Goal: Task Accomplishment & Management: Manage account settings

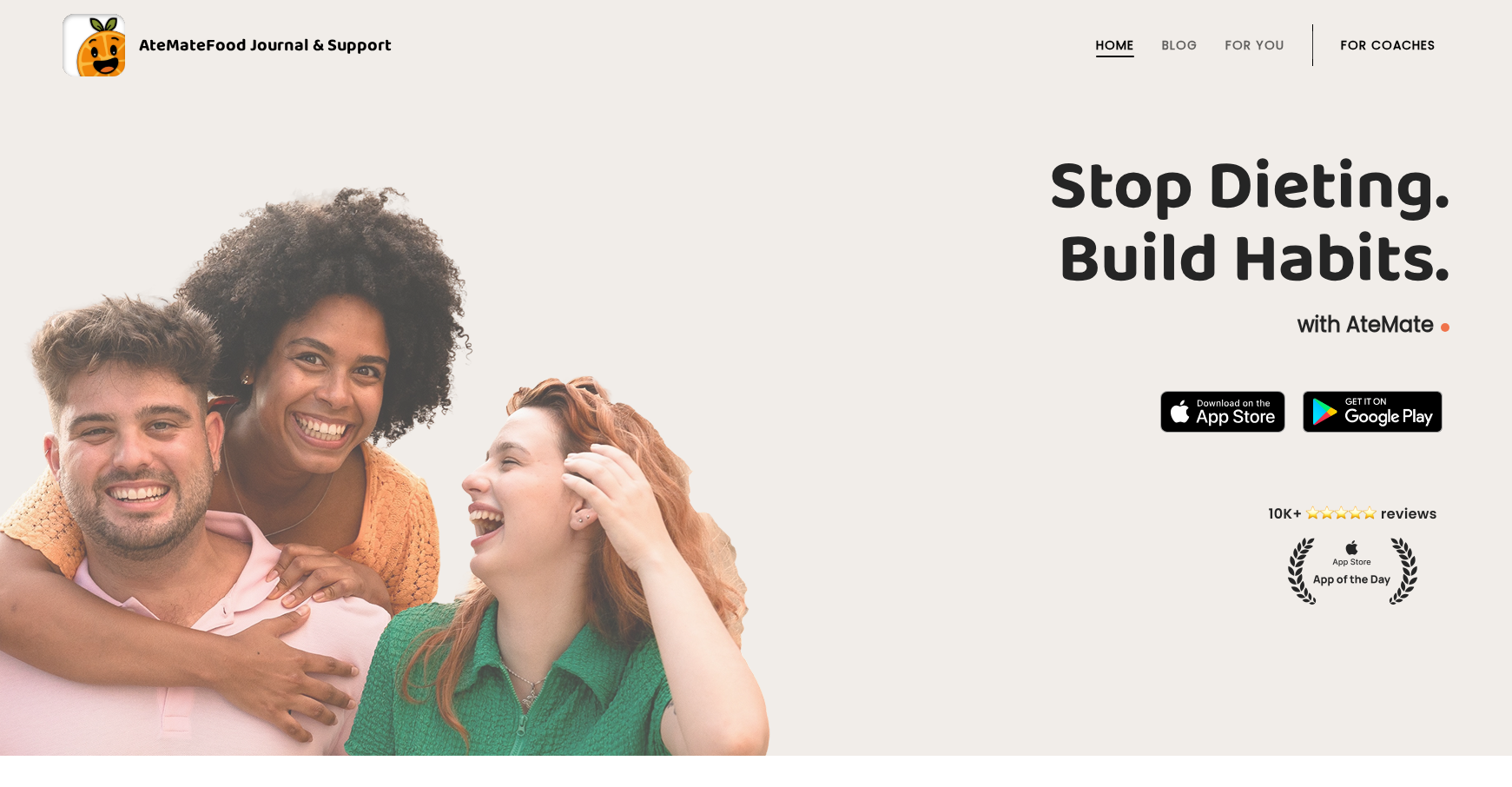
click at [1380, 46] on link "For Coaches" at bounding box center [1388, 45] width 95 height 13
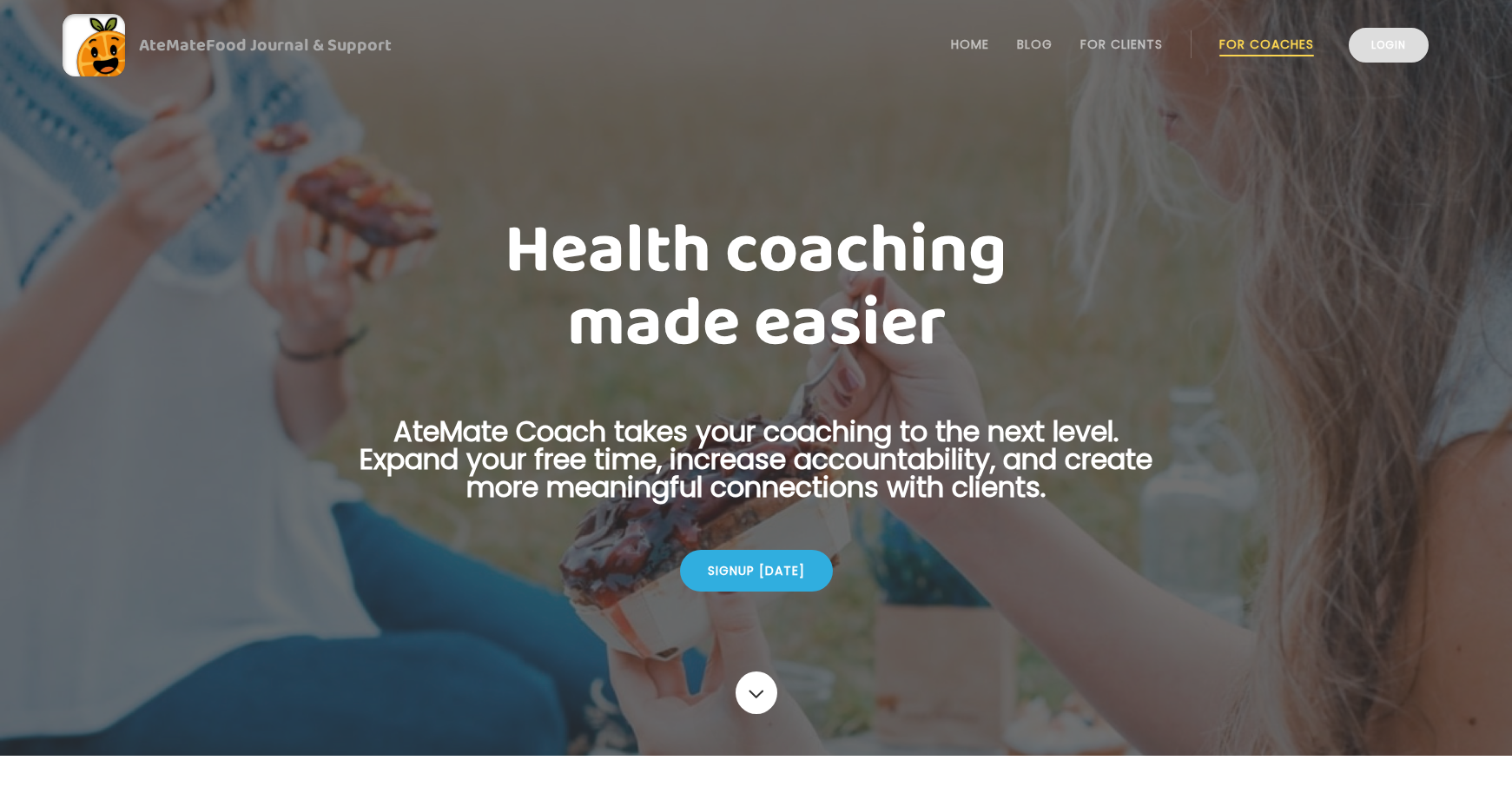
click at [1375, 47] on link "Login" at bounding box center [1388, 45] width 80 height 35
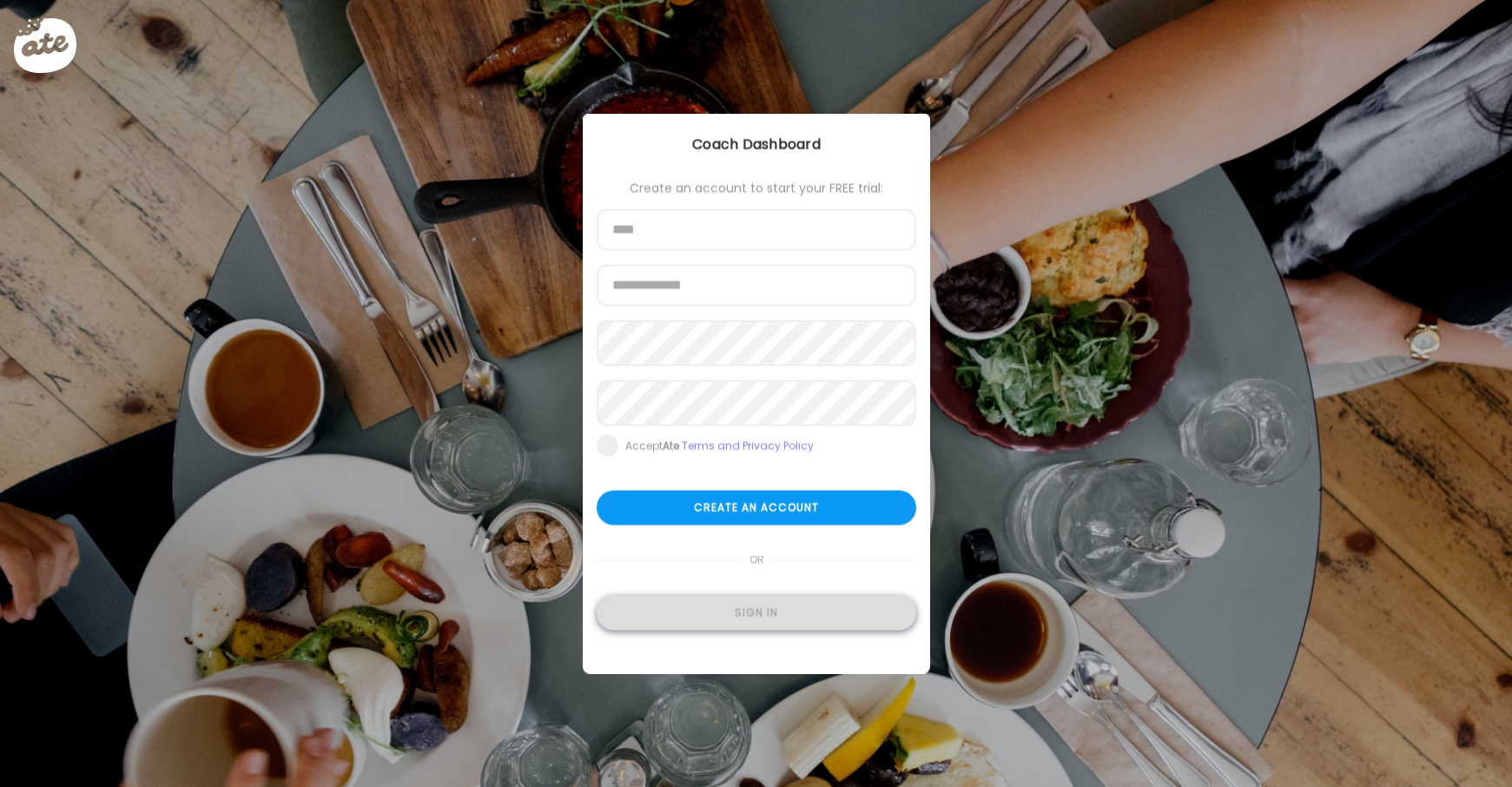
click at [709, 631] on div "Sign in" at bounding box center [756, 613] width 320 height 35
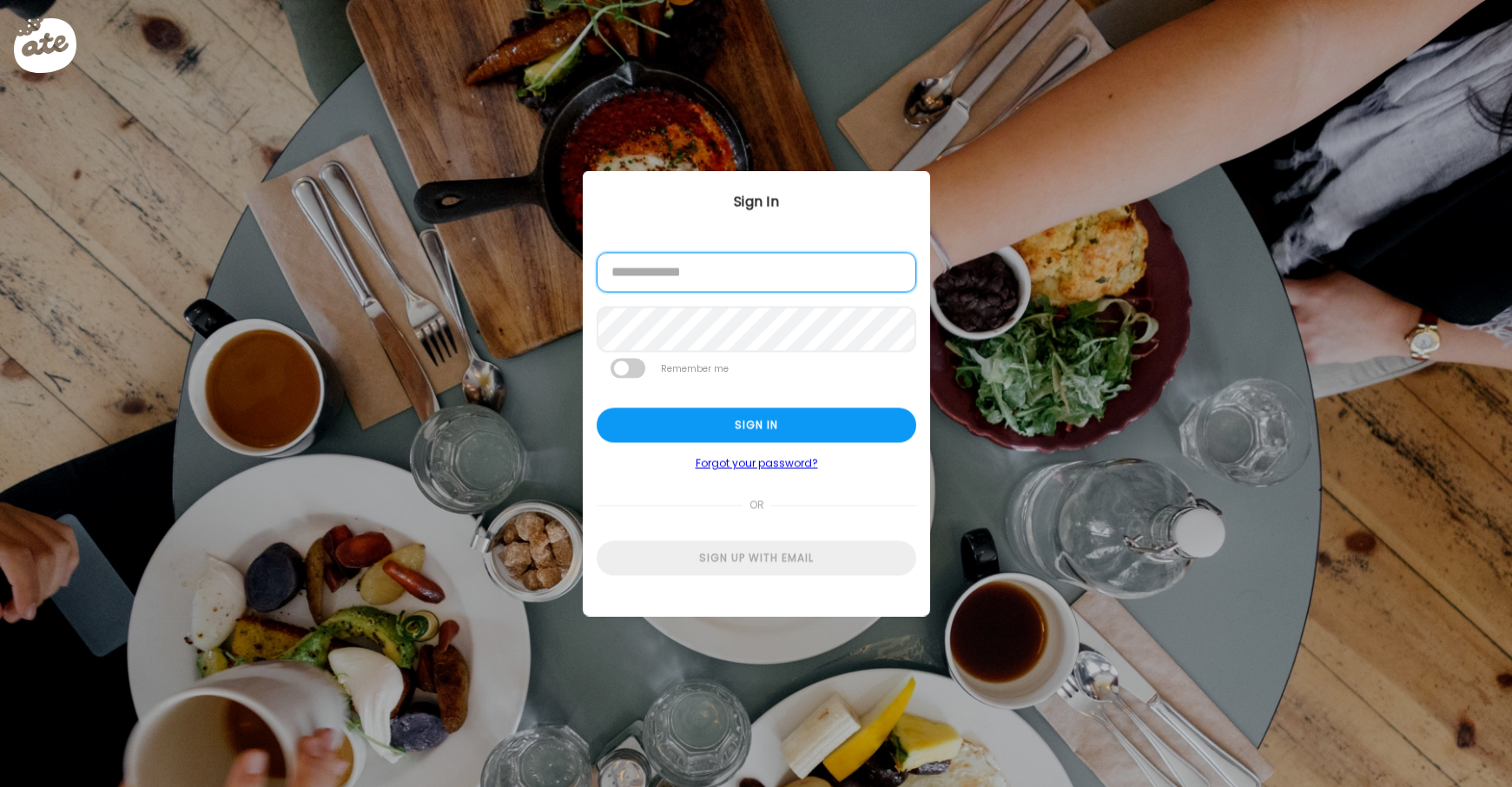
type input "**********"
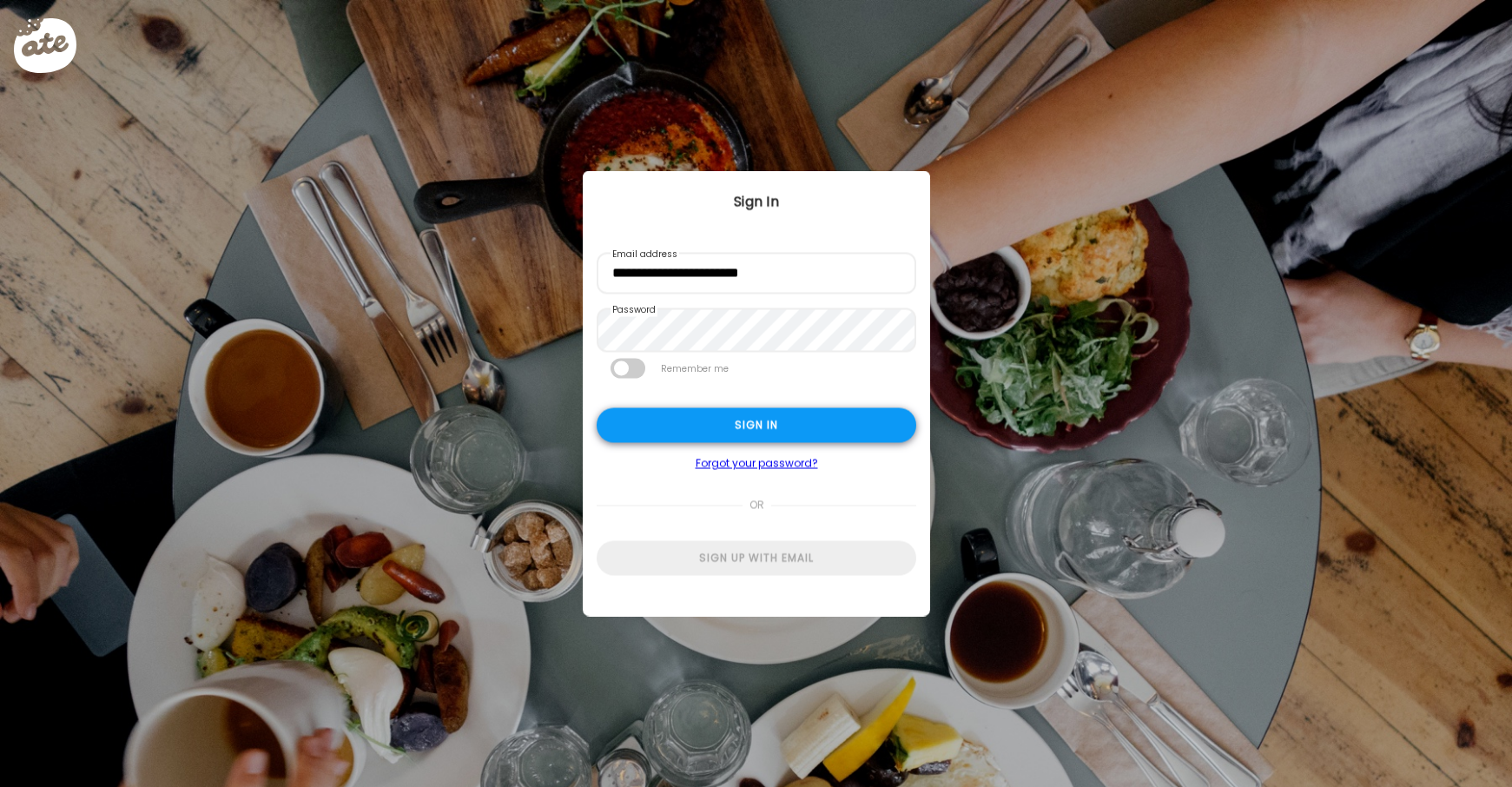
click at [697, 421] on div "Sign in" at bounding box center [756, 425] width 320 height 35
type input "**********"
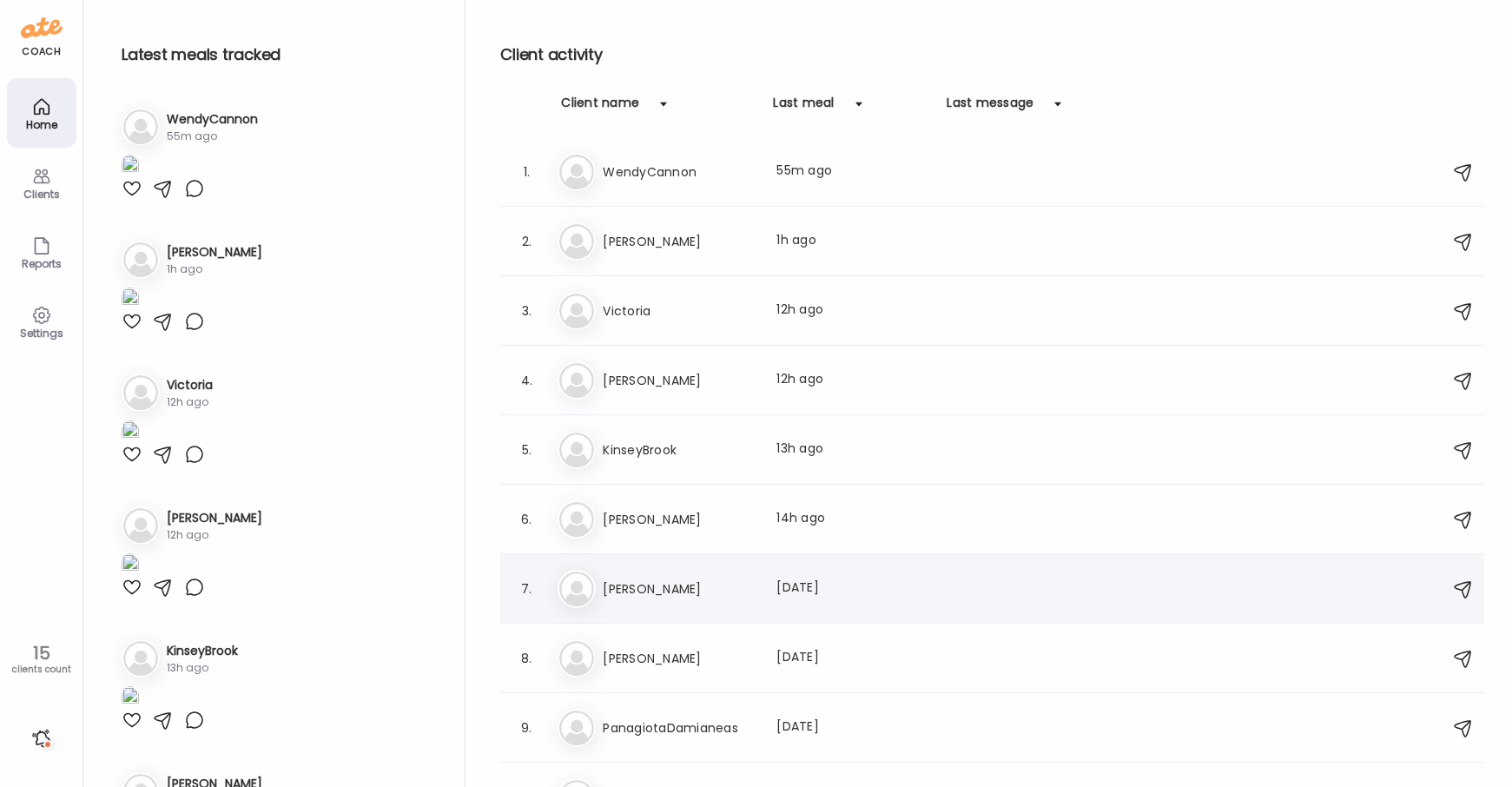
click at [786, 594] on div "Last meal: 2d ago" at bounding box center [852, 589] width 153 height 21
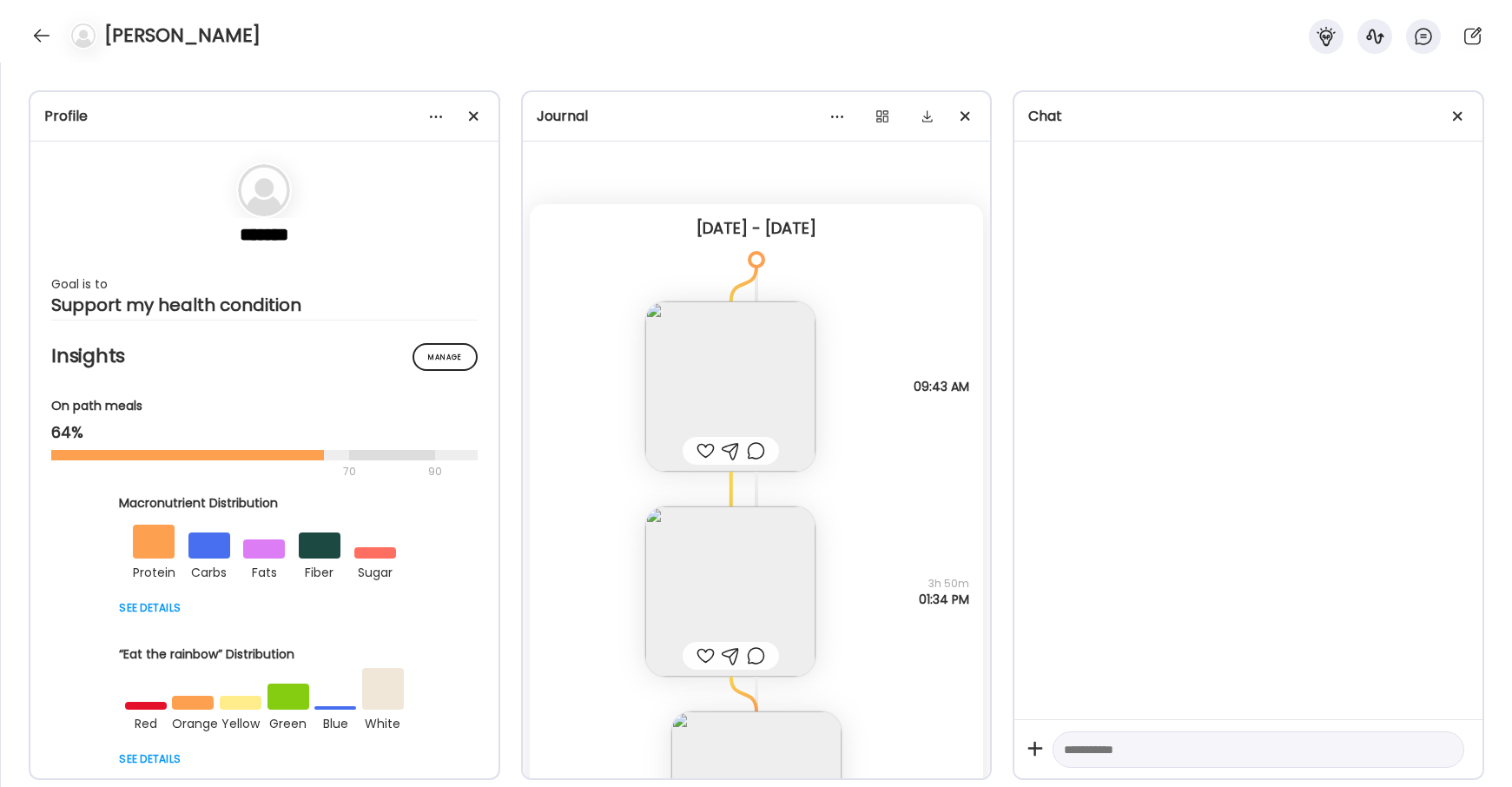
scroll to position [5601, 0]
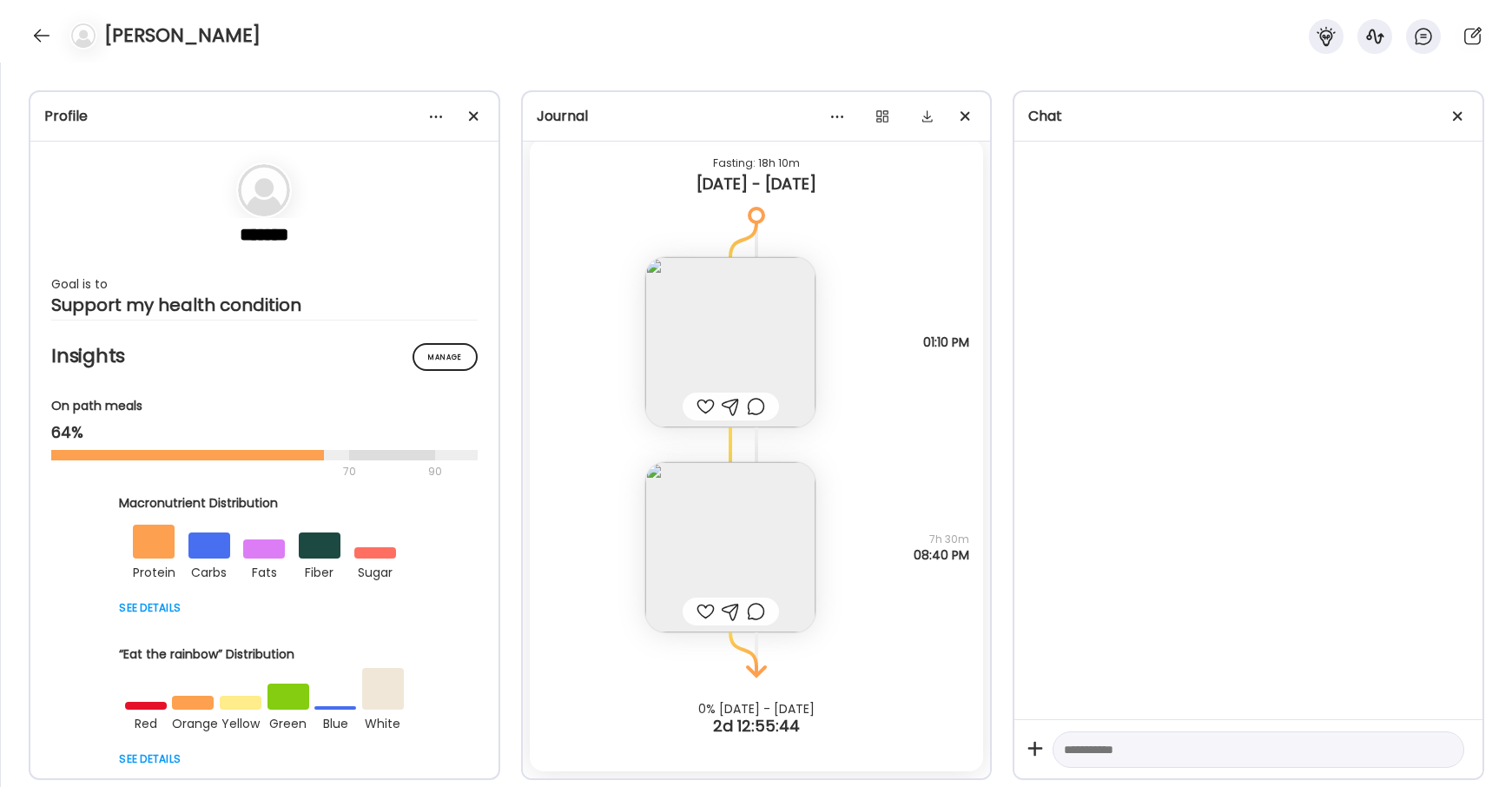
click at [743, 552] on img at bounding box center [730, 546] width 170 height 170
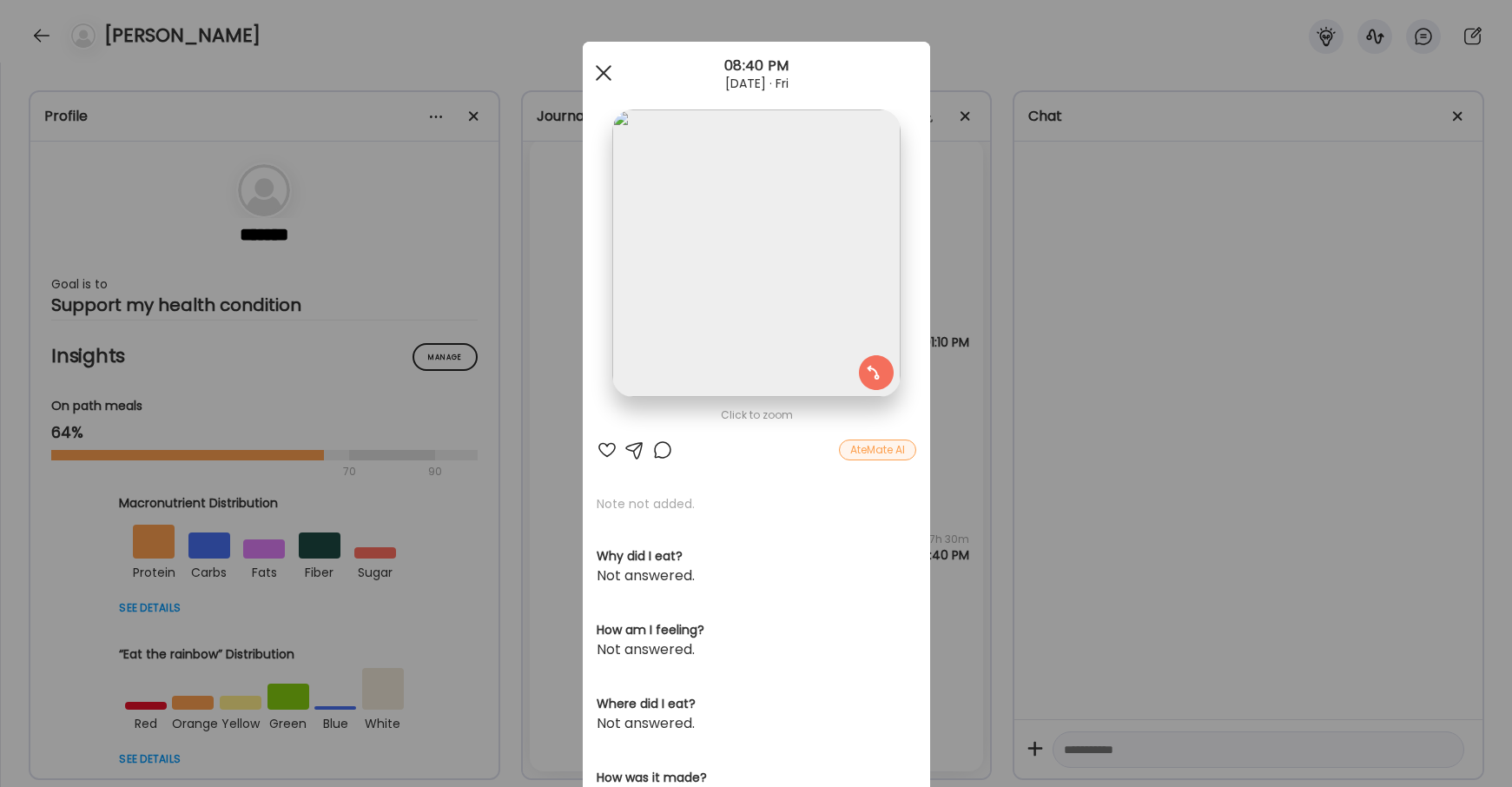
click at [610, 80] on span at bounding box center [603, 73] width 15 height 15
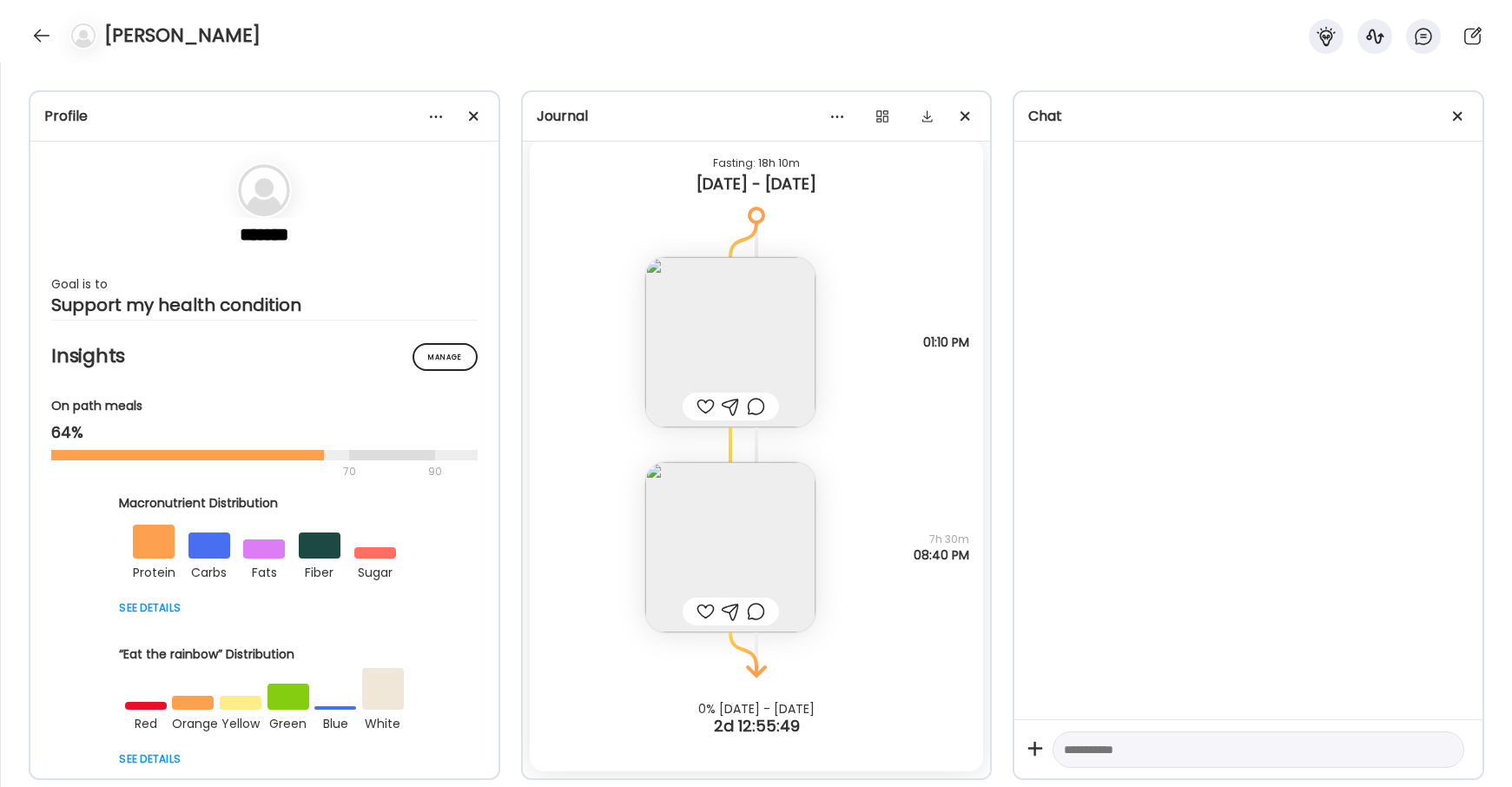
click at [752, 333] on img at bounding box center [730, 342] width 170 height 170
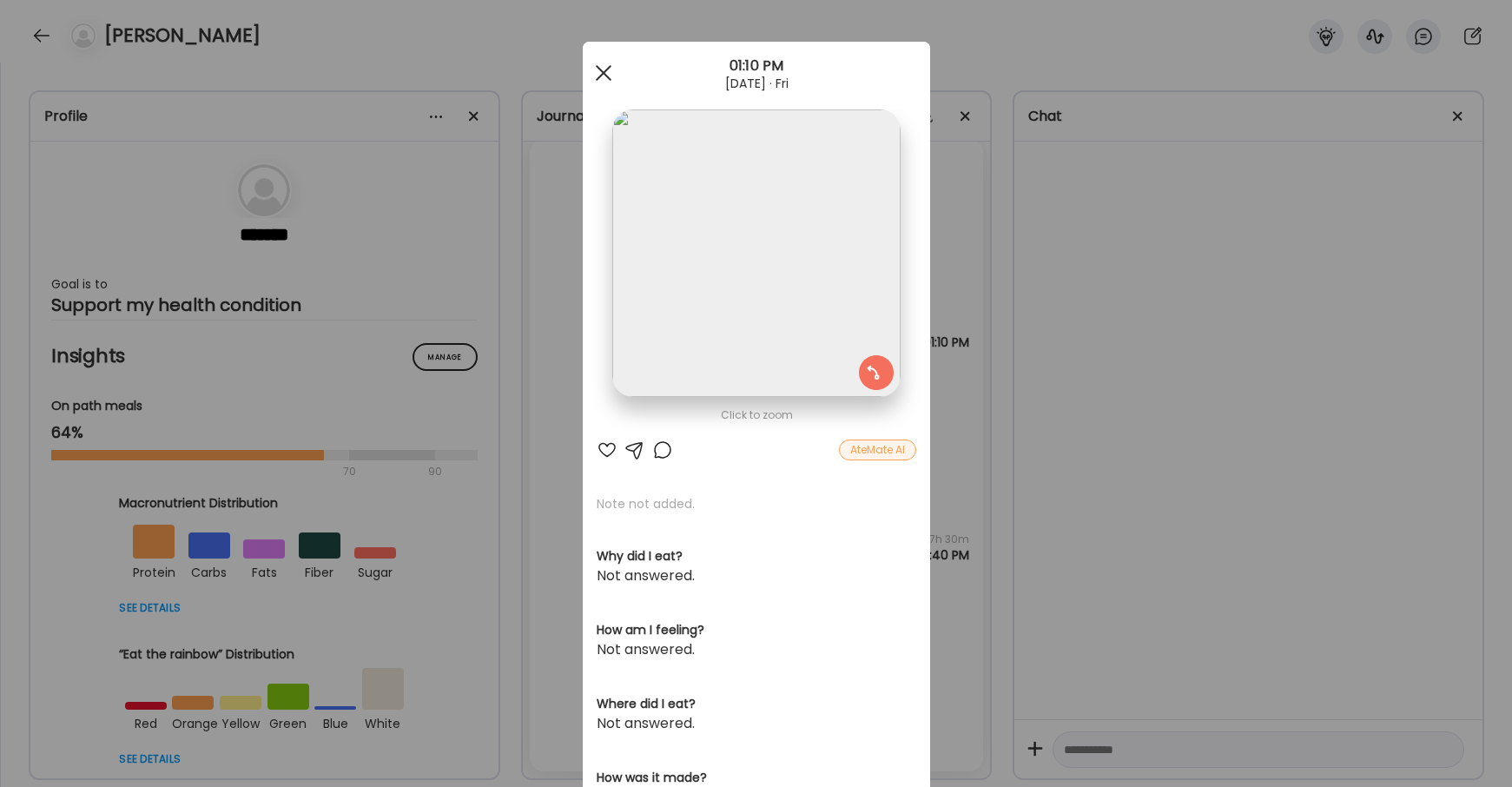
click at [605, 75] on span at bounding box center [603, 73] width 15 height 15
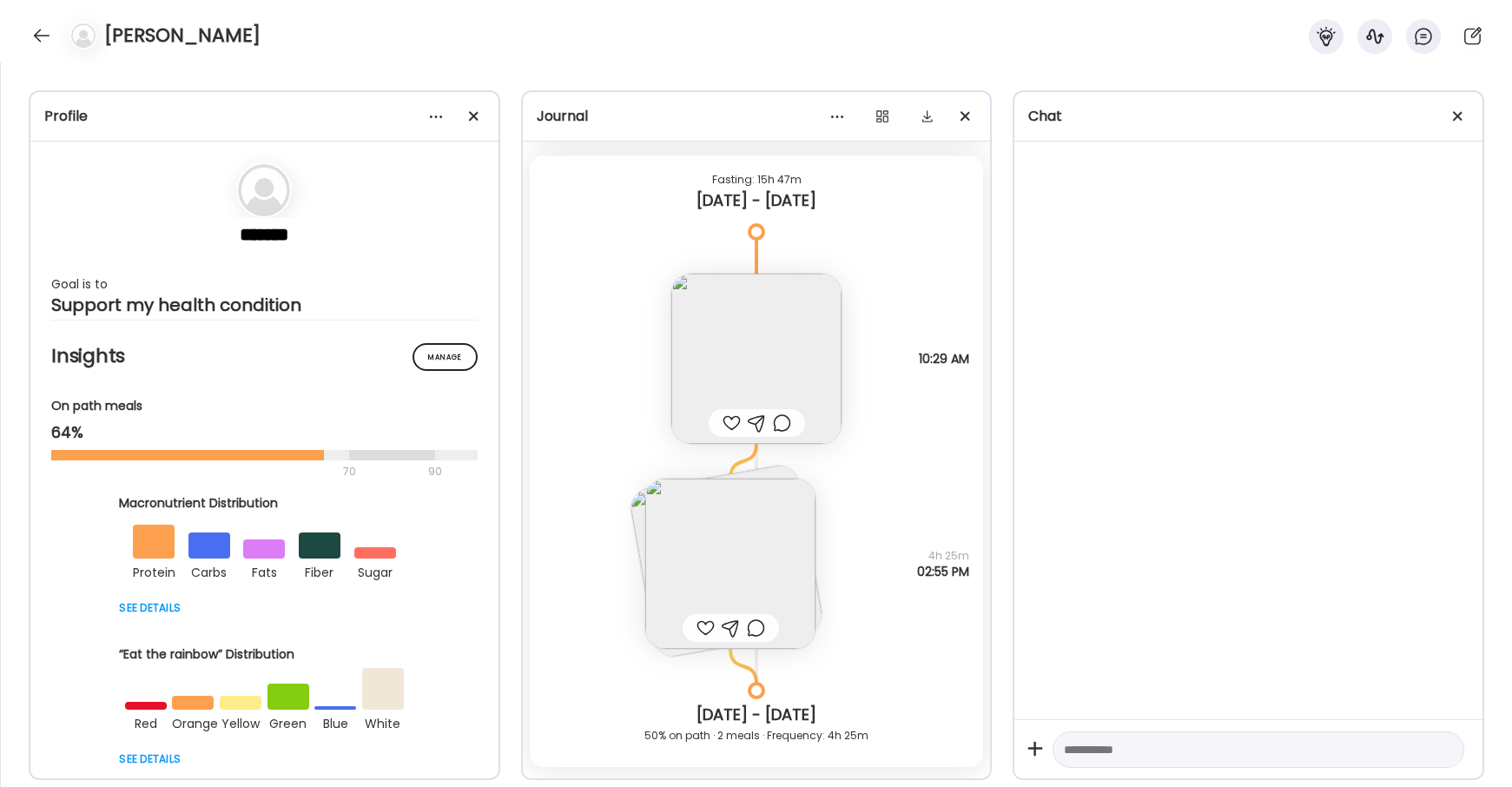
scroll to position [4217, 0]
